Goal: Task Accomplishment & Management: Manage account settings

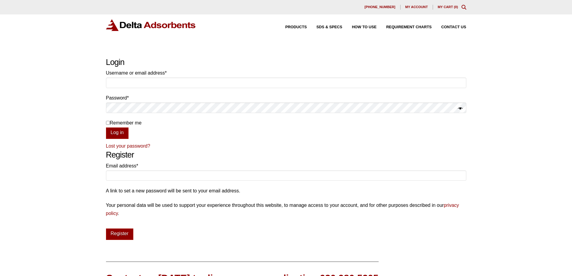
click at [118, 85] on input "Username or email address * Required" at bounding box center [286, 83] width 360 height 10
type input "[EMAIL_ADDRESS][DOMAIN_NAME]"
click at [106, 127] on button "Log in" at bounding box center [117, 132] width 23 height 11
